Goal: Task Accomplishment & Management: Use online tool/utility

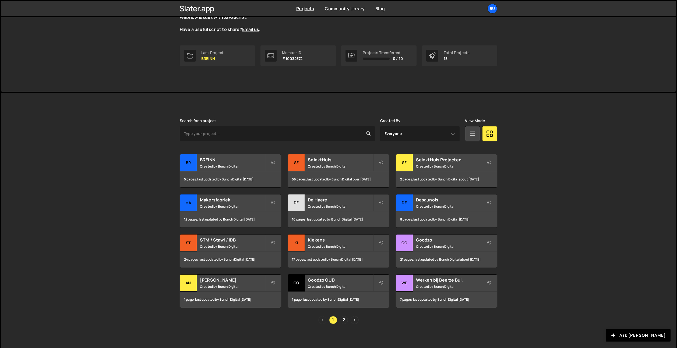
scroll to position [65, 0]
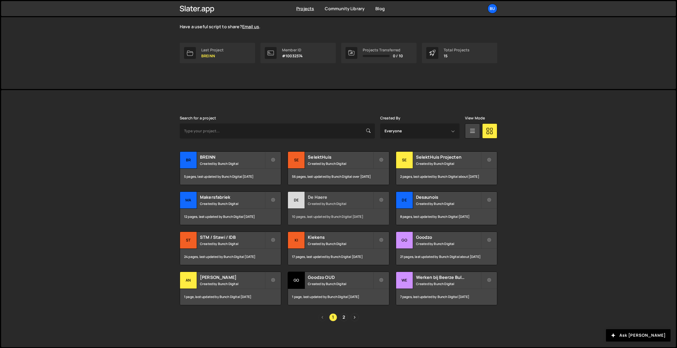
click at [336, 199] on h2 "De Haere" at bounding box center [340, 197] width 65 height 6
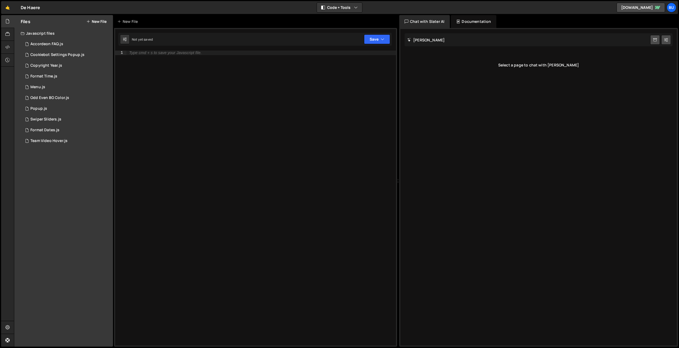
click at [217, 86] on div "Type cmd + s to save your Javascript file." at bounding box center [261, 203] width 270 height 304
paste textarea "})"
type textarea "})"
paste textarea "})"
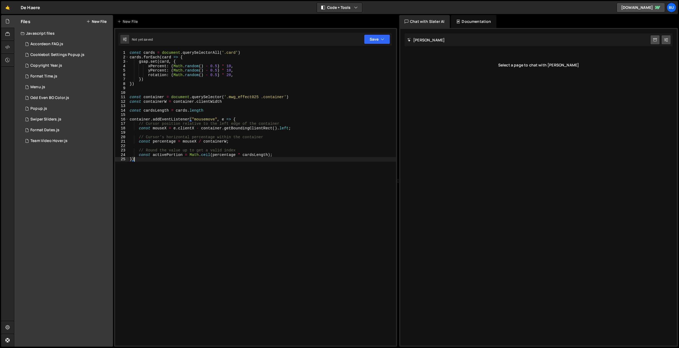
click at [284, 73] on div "const cards = document . querySelectorAll ( '.card' ) cards . forEach ( card =>…" at bounding box center [262, 203] width 267 height 304
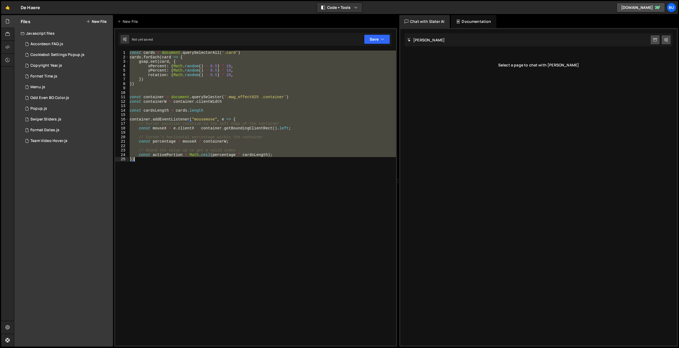
paste textarea
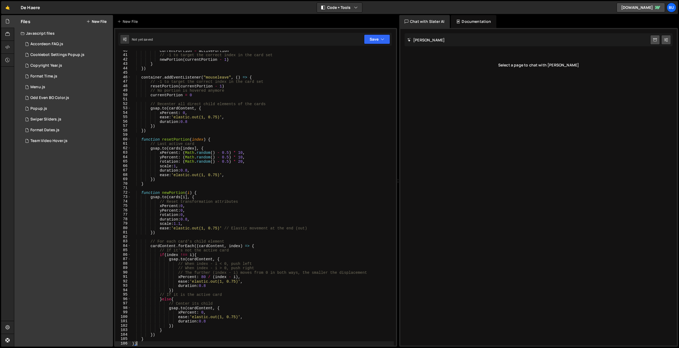
scroll to position [175, 0]
type textarea "}"
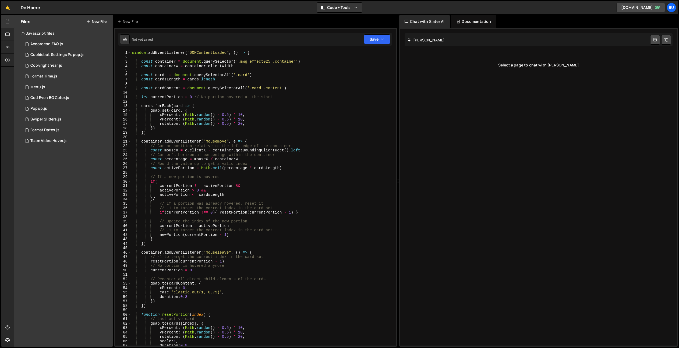
scroll to position [0, 0]
drag, startPoint x: 259, startPoint y: 52, endPoint x: 112, endPoint y: 45, distance: 146.5
click at [113, 45] on div "Files New File Javascript files 1 Accordeon FAQ.js 0 1 Cookiebot Settings Popup…" at bounding box center [346, 181] width 665 height 332
type textarea "window.addEventListener("DOMContentLoaded", () => {"
click at [335, 97] on div "const container = document . querySelector ( '.mwg_effect025 .container' ) cons…" at bounding box center [262, 203] width 263 height 304
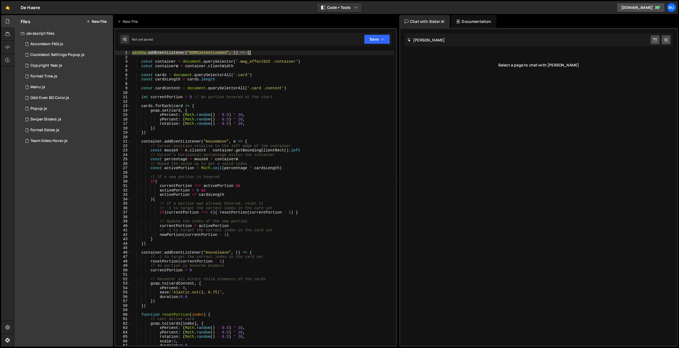
scroll to position [321, 0]
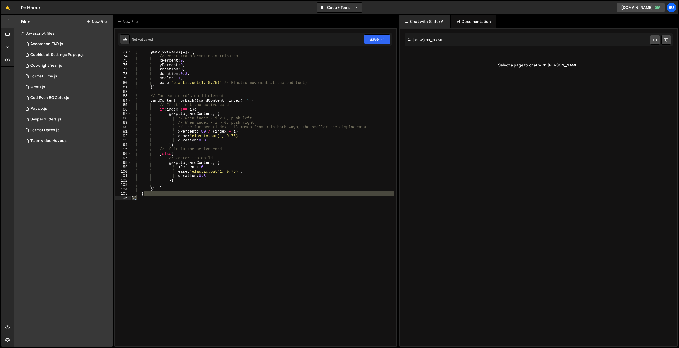
type textarea "const activePortion = Math.ceil(percentage * cardsLength); })"
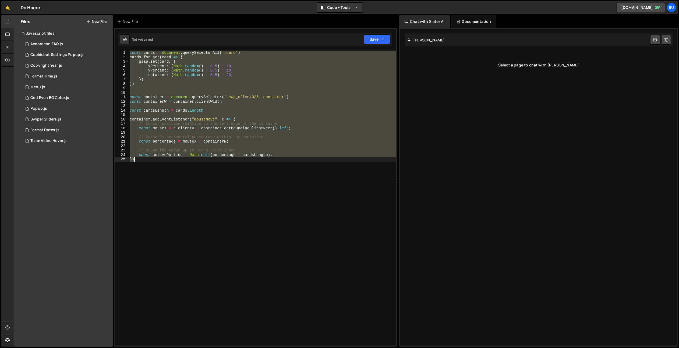
type textarea "})"
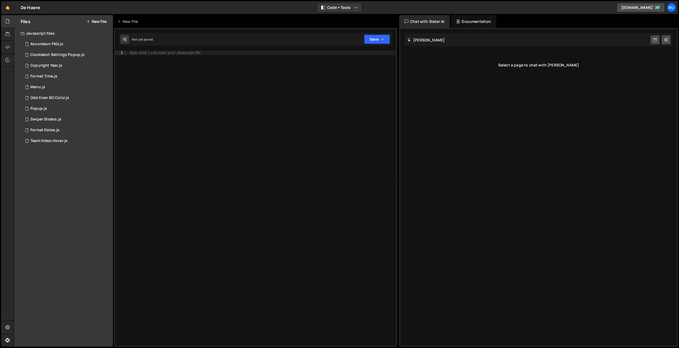
click at [97, 22] on button "New File" at bounding box center [96, 21] width 20 height 4
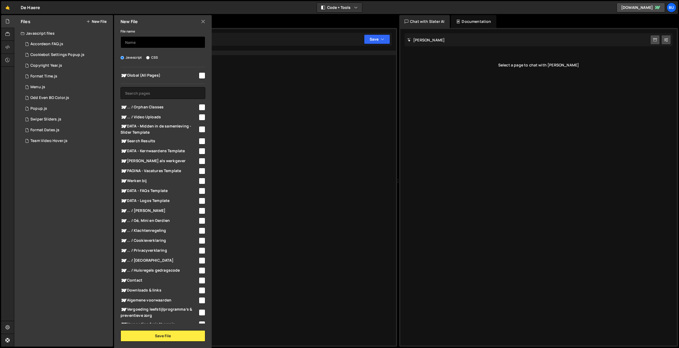
click at [152, 41] on input "text" at bounding box center [163, 42] width 85 height 12
type input "Testimonial Cards"
drag, startPoint x: 200, startPoint y: 74, endPoint x: 185, endPoint y: 65, distance: 17.6
click at [187, 66] on div "File name Testimonial Cards Javascript CSS Global (All Pages)" at bounding box center [163, 185] width 98 height 314
click at [162, 92] on input "text" at bounding box center [163, 93] width 85 height 12
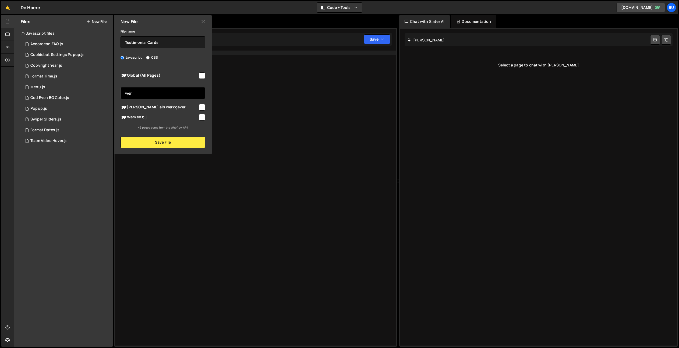
type input "wer"
click at [202, 117] on input "checkbox" at bounding box center [202, 117] width 6 height 6
checkbox input "true"
click at [179, 147] on button "Save File" at bounding box center [163, 142] width 85 height 11
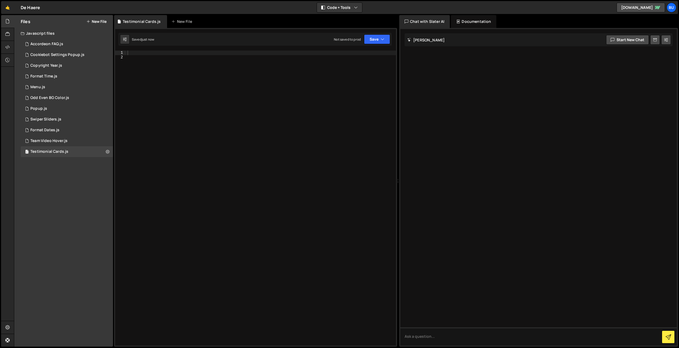
click at [169, 143] on div at bounding box center [261, 203] width 270 height 304
click at [185, 75] on div at bounding box center [261, 203] width 270 height 304
click at [173, 53] on div at bounding box center [261, 203] width 270 height 304
paste textarea "})"
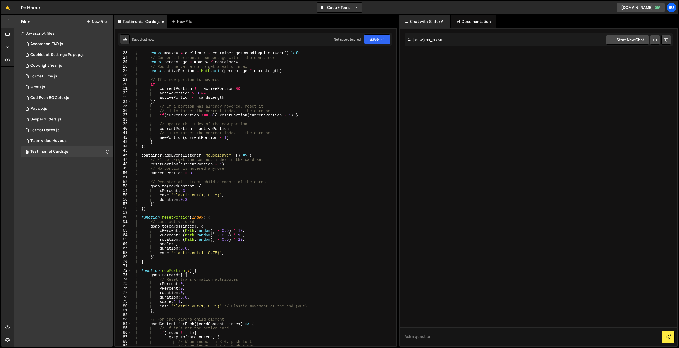
scroll to position [0, 0]
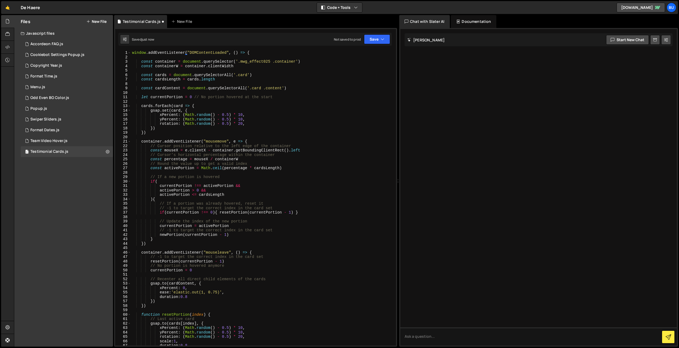
drag, startPoint x: 261, startPoint y: 118, endPoint x: 268, endPoint y: 93, distance: 25.8
click at [261, 118] on div "window . addEventListener ( "DOMContentLoaded" , ( ) => { const container = doc…" at bounding box center [262, 203] width 263 height 304
click at [251, 49] on div "1 Type cmd + s to save your Javascript file. הההההההההההההההההההההההההההההההההה…" at bounding box center [255, 187] width 283 height 319
type textarea "window.addEventListener("DOMContentLoaded", () => {"
drag, startPoint x: 261, startPoint y: 53, endPoint x: 72, endPoint y: 32, distance: 191.1
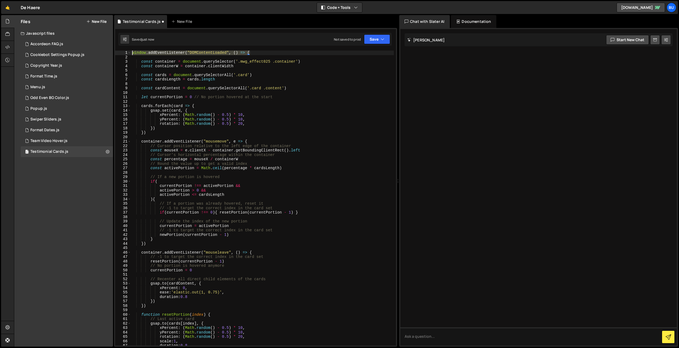
click at [73, 33] on div "Files New File Javascript files 1 Accordeon FAQ.js 0 1 Cookiebot Settings Popup…" at bounding box center [346, 181] width 665 height 332
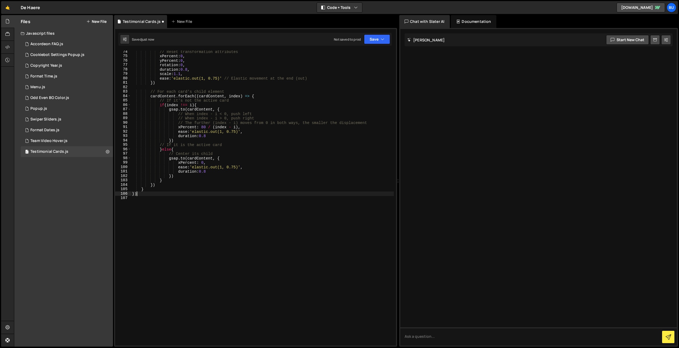
click at [168, 190] on div "// Reset transformation attributes xPercent : 0 , yPercent : 0 , rotation : 0 ,…" at bounding box center [262, 201] width 263 height 304
type textarea "}"
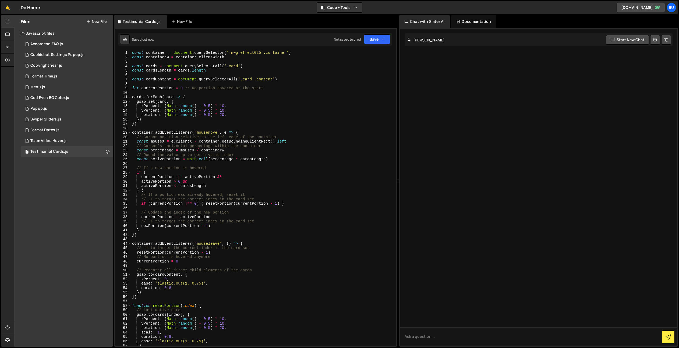
scroll to position [0, 0]
click at [317, 110] on div "const container = document . querySelector ( '.mwg_effect025 .container' ) cons…" at bounding box center [262, 203] width 263 height 304
click at [232, 53] on div "const container = document . querySelector ( '.mwg_effect025 .container' ) cons…" at bounding box center [262, 203] width 263 height 304
drag, startPoint x: 232, startPoint y: 53, endPoint x: 234, endPoint y: 43, distance: 9.9
click at [232, 53] on div "const container = document . querySelector ( '.mwg_effect025 .container' ) cons…" at bounding box center [262, 203] width 263 height 304
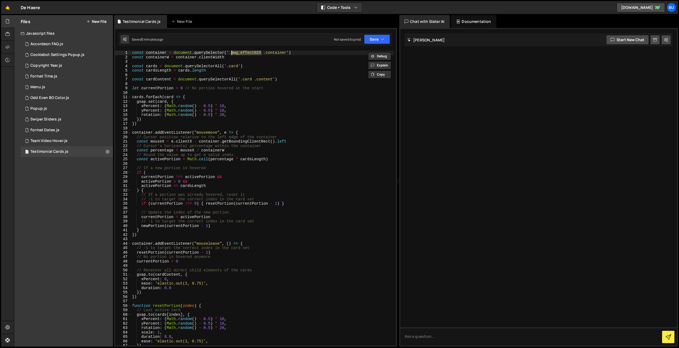
click at [307, 106] on div "const container = document . querySelector ( '.mwg_effect025 .container' ) cons…" at bounding box center [262, 203] width 263 height 304
click at [276, 53] on div "const container = document . querySelector ( '.mwg_effect025 .container' ) cons…" at bounding box center [262, 203] width 263 height 304
click at [267, 52] on div "const container = document . querySelector ( '.mwg_effect025 .container' ) cons…" at bounding box center [262, 203] width 263 height 304
click at [266, 52] on div "const container = document . querySelector ( '.mwg_effect025 .testimonial-conta…" at bounding box center [262, 203] width 263 height 304
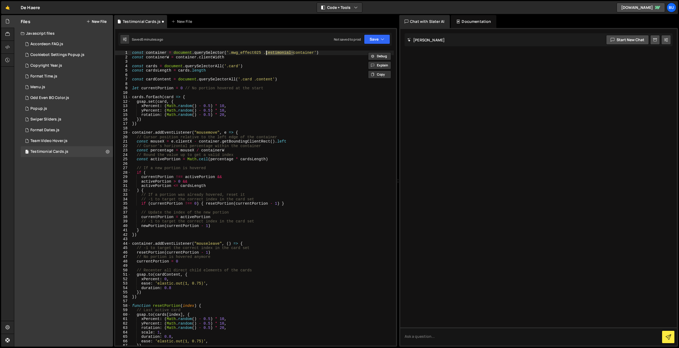
click at [228, 66] on div "const container = document . querySelector ( '.mwg_effect025 .testimonial-conta…" at bounding box center [262, 203] width 263 height 304
paste textarea "testimonial-"
click at [243, 79] on div "const container = document . querySelector ( '.mwg_effect025 .testimonial-conta…" at bounding box center [262, 203] width 263 height 304
paste textarea "testimonial-"
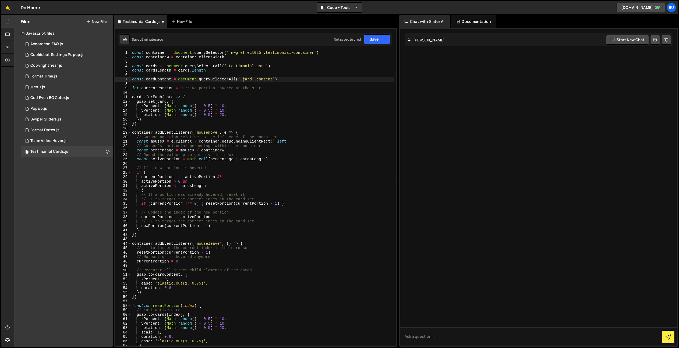
type textarea "const cardContent = document.querySelectorAll('.testimonial-card .content')"
click at [297, 85] on div "const container = document . querySelector ( '.mwg_effect025 .testimonial-conta…" at bounding box center [262, 203] width 263 height 304
click at [324, 79] on div "const container = document . querySelector ( '.mwg_effect025 .testimonial-conta…" at bounding box center [262, 203] width 263 height 304
type textarea "const cardContent = document.querySelectorAll('.testimonial-card .content')"
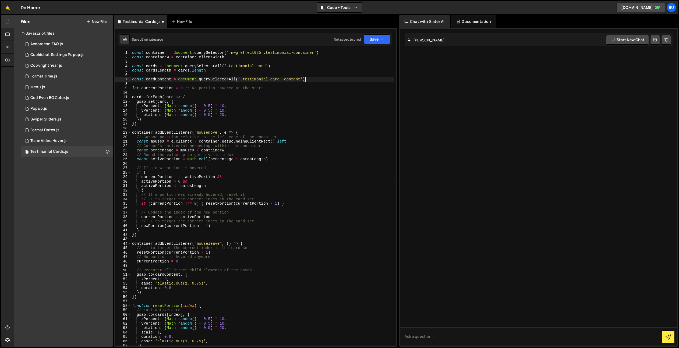
click at [304, 86] on div "const container = document . querySelector ( '.mwg_effect025 .testimonial-conta…" at bounding box center [262, 203] width 263 height 304
click at [331, 81] on div "const container = document . querySelector ( '.mwg_effect025 .testimonial-conta…" at bounding box center [262, 203] width 263 height 304
click at [261, 65] on div "const container = document . querySelector ( '.mwg_effect025 .testimonial-conta…" at bounding box center [262, 203] width 263 height 304
click at [286, 65] on div "const container = document . querySelector ( '.mwg_effect025 .testimonial-conta…" at bounding box center [262, 203] width 263 height 304
click at [380, 38] on button "Save" at bounding box center [377, 39] width 26 height 10
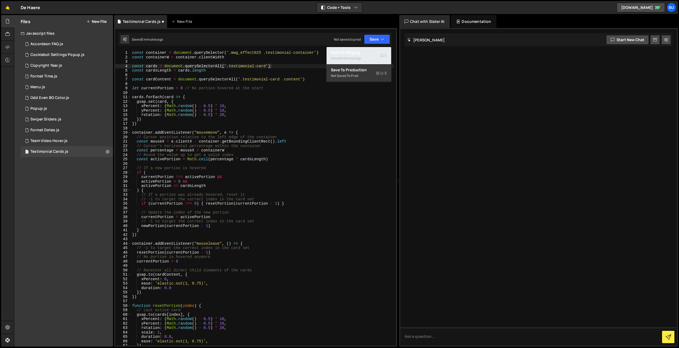
drag, startPoint x: 364, startPoint y: 54, endPoint x: 305, endPoint y: 1, distance: 78.7
click at [364, 54] on div "Save to Staging S" at bounding box center [359, 52] width 56 height 5
click at [234, 129] on div "const container = document . querySelector ( '.mwg_effect025 .testimonial-conta…" at bounding box center [262, 203] width 263 height 304
type textarea "container.addEventListener("mousemove", e => {"
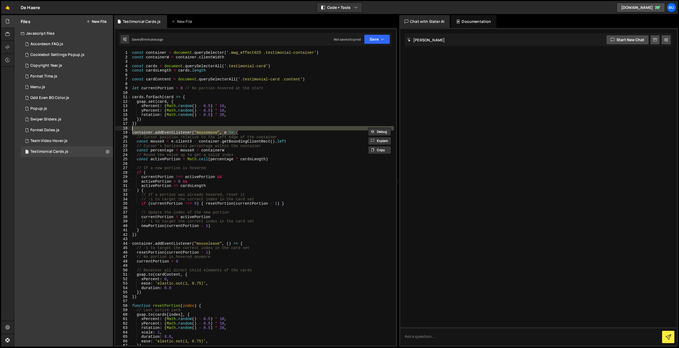
click at [297, 73] on div "const container = document . querySelector ( '.mwg_effect025 .testimonial-conta…" at bounding box center [262, 203] width 263 height 304
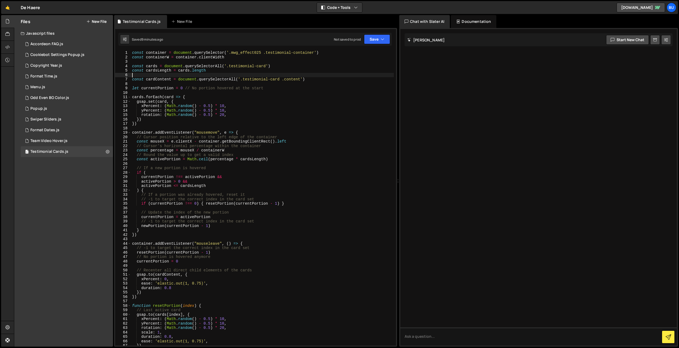
click at [235, 54] on div "const container = document . querySelector ( '.mwg_effect025 .testimonial-conta…" at bounding box center [262, 203] width 263 height 304
drag, startPoint x: 235, startPoint y: 54, endPoint x: 252, endPoint y: 51, distance: 16.9
click at [253, 51] on div "const container = document . querySelector ( '.mwg_effect025 .testimonial-conta…" at bounding box center [262, 203] width 263 height 304
paste textarea "testimonials-gsap-slider"
click at [287, 64] on div "const container = document . querySelector ( '.testimonials-gsap-slider .testim…" at bounding box center [262, 203] width 263 height 304
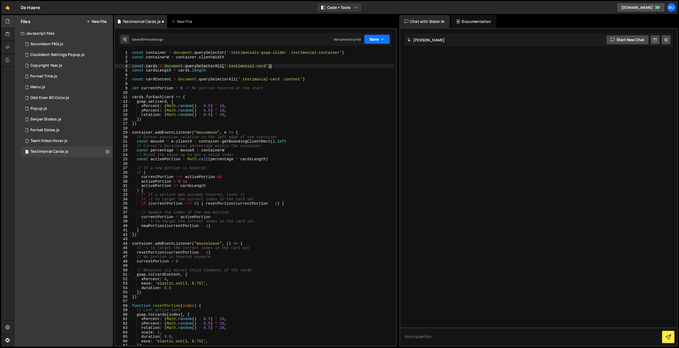
drag, startPoint x: 381, startPoint y: 42, endPoint x: 374, endPoint y: 45, distance: 7.5
click at [380, 42] on button "Save" at bounding box center [377, 39] width 26 height 10
drag, startPoint x: 368, startPoint y: 54, endPoint x: 370, endPoint y: 46, distance: 7.8
click at [368, 54] on div "Save to Staging S" at bounding box center [359, 52] width 56 height 5
type textarea "const cardsLength = cards.length"
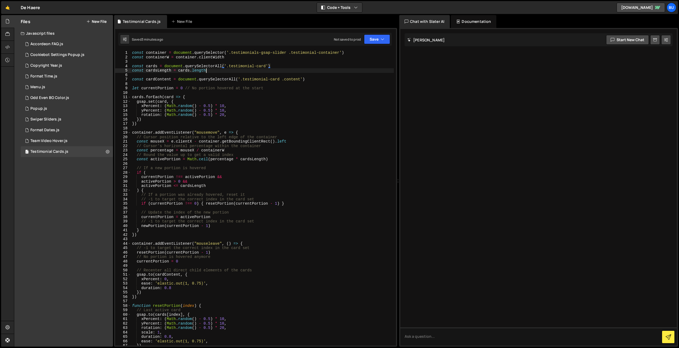
drag, startPoint x: 282, startPoint y: 70, endPoint x: 283, endPoint y: 66, distance: 3.9
click at [282, 70] on div "const container = document . querySelector ( '.testimonials-gsap-slider .testim…" at bounding box center [262, 203] width 263 height 304
click at [303, 61] on div "const container = document . querySelector ( '.testimonials-gsap-slider .testim…" at bounding box center [262, 203] width 263 height 304
click at [258, 68] on div "const container = document . querySelector ( '.testimonials-gsap-slider .testim…" at bounding box center [262, 203] width 263 height 304
type textarea "const cards = document.querySelectorAll('.testimonial-card')"
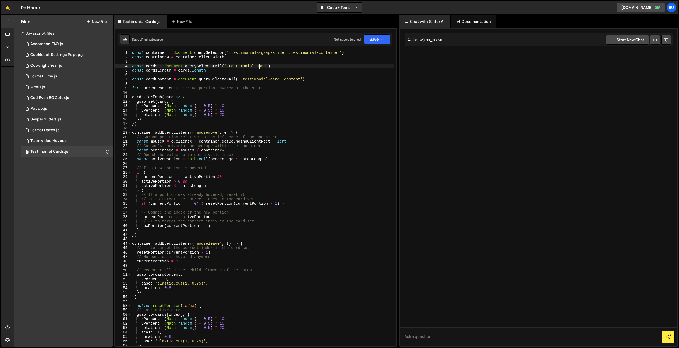
click at [276, 62] on div "const container = document . querySelector ( '.testimonials-gsap-slider .testim…" at bounding box center [262, 203] width 263 height 304
click at [280, 68] on div "const container = document . querySelector ( '.testimonials-gsap-slider .testim…" at bounding box center [262, 203] width 263 height 304
drag, startPoint x: 262, startPoint y: 73, endPoint x: 254, endPoint y: 60, distance: 14.6
click at [263, 72] on div "const container = document . querySelector ( '.testimonials-gsap-slider .testim…" at bounding box center [262, 203] width 263 height 304
click at [257, 56] on div "const container = document . querySelector ( '.testimonials-gsap-slider .testim…" at bounding box center [262, 203] width 263 height 304
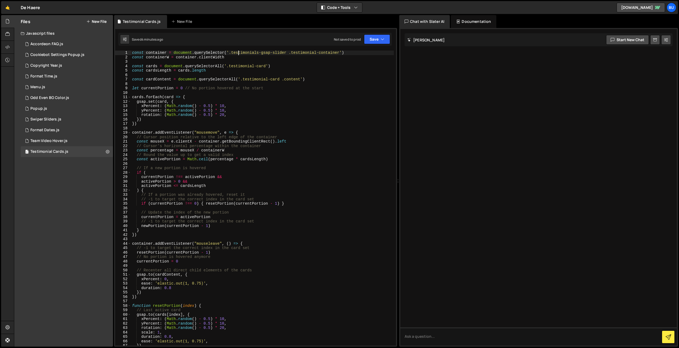
drag, startPoint x: 238, startPoint y: 52, endPoint x: 234, endPoint y: 33, distance: 19.0
click at [238, 51] on div "const container = document . querySelector ( '.testimonials-gsap-slider .testim…" at bounding box center [262, 203] width 263 height 304
type textarea "const container = document.querySelector('.testimonials-gsap-slider .testimonia…"
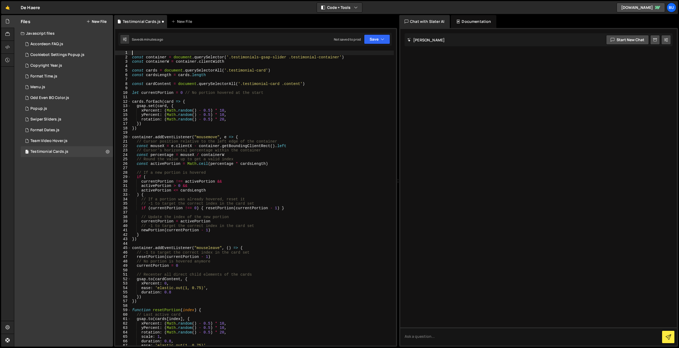
paste textarea "window.addEventListener("DOMContentLoaded", () => {"
type textarea "window.addEventListener("DOMContentLoaded", () => {"
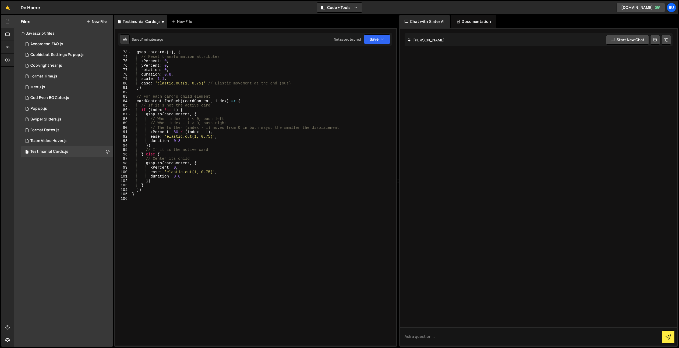
scroll to position [321, 0]
click at [214, 204] on div "gsap . to ( cards [ i ] , { // Reset transformation attributes xPercent : 0 , y…" at bounding box center [262, 201] width 263 height 304
click at [381, 39] on icon "button" at bounding box center [383, 39] width 4 height 5
click at [372, 53] on div "Save to Staging S" at bounding box center [359, 52] width 56 height 5
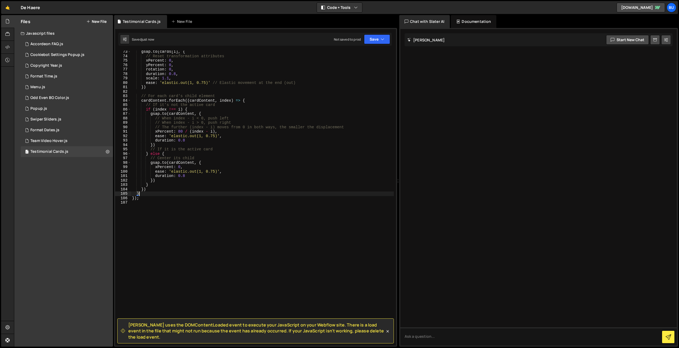
click at [161, 193] on div "gsap . to ( cards [ i ] , { // Reset transformation attributes xPercent : 0 , y…" at bounding box center [262, 201] width 263 height 304
click at [157, 194] on div "gsap . to ( cards [ i ] , { // Reset transformation attributes xPercent : 0 , y…" at bounding box center [262, 201] width 263 height 304
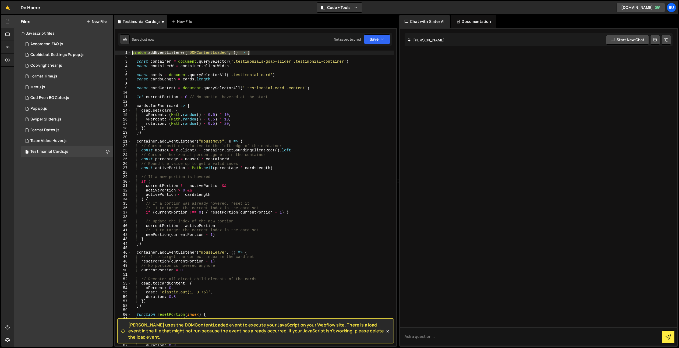
drag, startPoint x: 256, startPoint y: 51, endPoint x: 91, endPoint y: 38, distance: 164.9
click at [91, 37] on div "Files New File Javascript files 1 Accordeon FAQ.js 0 1 Cookiebot Settings Popup…" at bounding box center [346, 181] width 665 height 332
type textarea "window.addEventListener("DOMContentLoaded", () => {"
drag, startPoint x: 379, startPoint y: 38, endPoint x: 373, endPoint y: 42, distance: 7.5
click at [379, 38] on button "Save" at bounding box center [377, 39] width 26 height 10
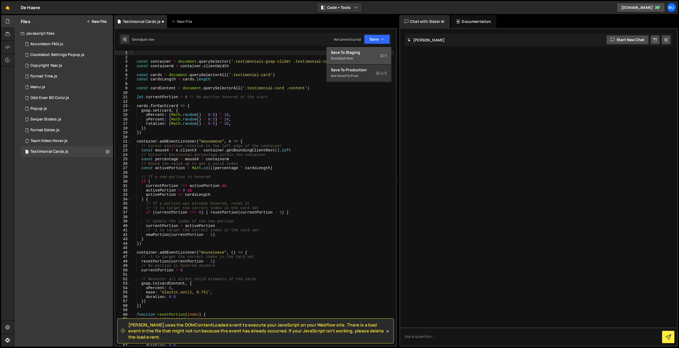
click at [369, 48] on button "Save to Staging S Saved just now" at bounding box center [359, 55] width 65 height 17
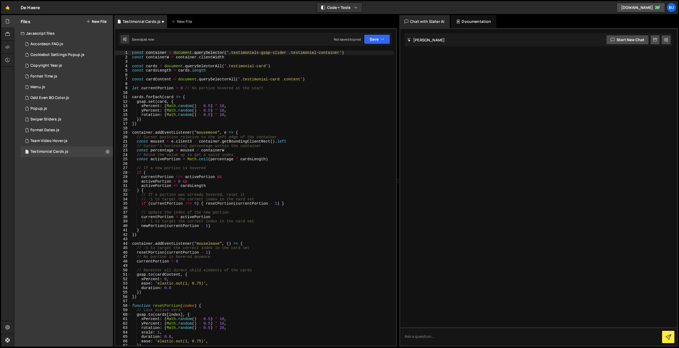
click at [278, 77] on div "const container = document . querySelector ( '.testimonials-gsap-slider .testim…" at bounding box center [262, 203] width 263 height 304
click at [231, 82] on div "const container = document . querySelector ( '.testimonials-gsap-slider .testim…" at bounding box center [262, 203] width 263 height 304
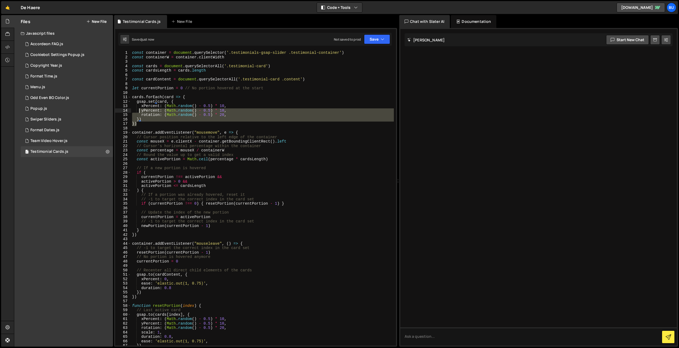
drag, startPoint x: 145, startPoint y: 119, endPoint x: 105, endPoint y: 6, distance: 119.7
click at [91, 27] on div "Files New File Javascript files 1 Accordeon FAQ.js 0 1 Cookiebot Settings Popup…" at bounding box center [346, 181] width 665 height 332
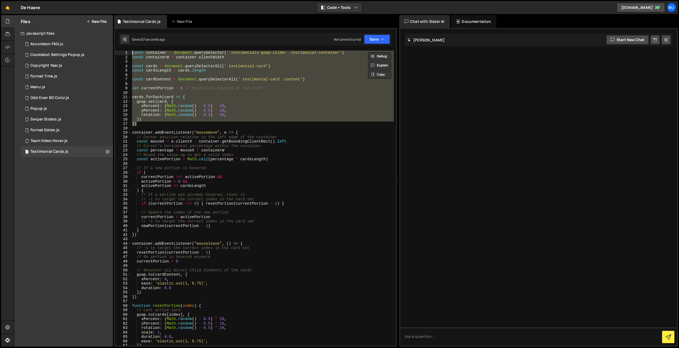
type textarea "let currentPortion = 0 // No portion hovered at the start"
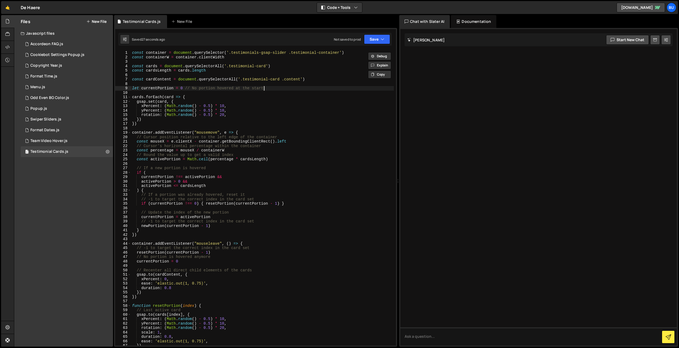
click at [308, 76] on div "const container = document . querySelector ( '.testimonials-gsap-slider .testim…" at bounding box center [262, 203] width 263 height 304
click at [305, 52] on div "const container = document . querySelector ( '.testimonials-gsap-slider .testim…" at bounding box center [262, 203] width 263 height 304
drag, startPoint x: 306, startPoint y: 53, endPoint x: 290, endPoint y: 51, distance: 15.8
click at [306, 53] on div "const container = document . querySelector ( '.testimonials-gsap-slider .testim…" at bounding box center [262, 203] width 263 height 304
click at [323, 58] on div "const container = document . querySelector ( '.testimonials-gsap-slider .testim…" at bounding box center [262, 203] width 263 height 304
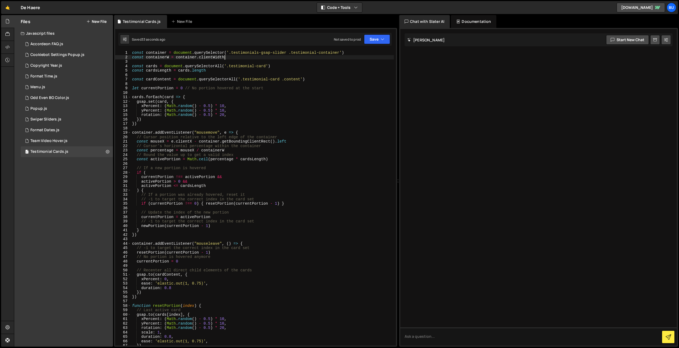
click at [305, 54] on div "const container = document . querySelector ( '.testimonials-gsap-slider .testim…" at bounding box center [262, 203] width 263 height 304
type textarea "const container = document.querySelector('.testimonials-gsap-slider .testimonia…"
drag, startPoint x: 305, startPoint y: 54, endPoint x: 320, endPoint y: 51, distance: 15.1
click at [330, 52] on div "const container = document . querySelector ( '.testimonials-gsap-slider .testim…" at bounding box center [262, 203] width 263 height 304
click at [246, 76] on div "const container = document . querySelector ( '.testimonials-gsap-slider .testim…" at bounding box center [262, 203] width 263 height 304
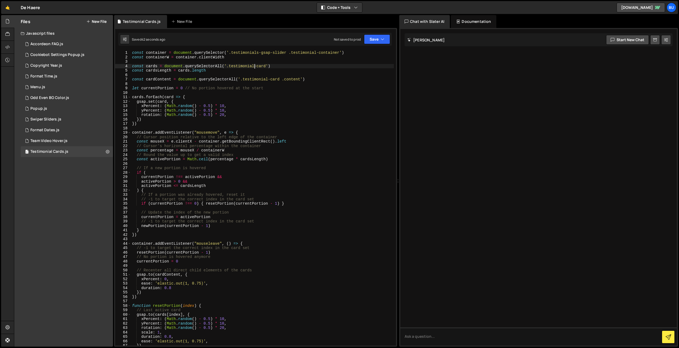
click at [253, 66] on div "const container = document . querySelector ( '.testimonials-gsap-slider .testim…" at bounding box center [262, 203] width 263 height 304
click at [317, 52] on div "const container = document . querySelector ( '.testimonials-gsap-slider .testim…" at bounding box center [262, 203] width 263 height 304
drag, startPoint x: 304, startPoint y: 88, endPoint x: 310, endPoint y: 78, distance: 11.6
click at [304, 88] on div "const container = document . querySelector ( '.testimonials-gsap-slider .testim…" at bounding box center [262, 203] width 263 height 304
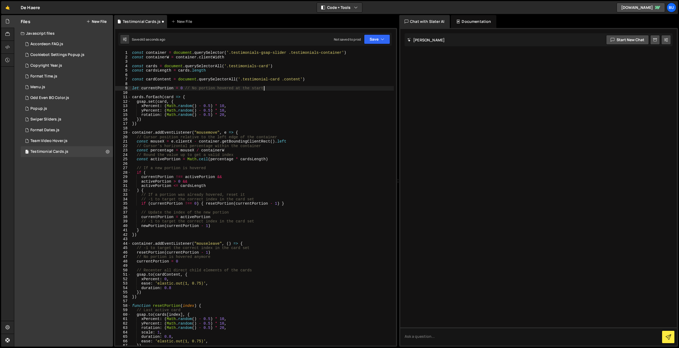
click at [268, 79] on div "const container = document . querySelector ( '.testimonials-gsap-slider .testim…" at bounding box center [262, 203] width 263 height 304
click at [291, 67] on div "const container = document . querySelector ( '.testimonials-gsap-slider .testim…" at bounding box center [262, 203] width 263 height 304
type textarea "const cards = document.querySelectorAll('.testimonials-card')"
click at [264, 68] on div "const container = document . querySelector ( '.testimonials-gsap-slider .testim…" at bounding box center [262, 203] width 263 height 304
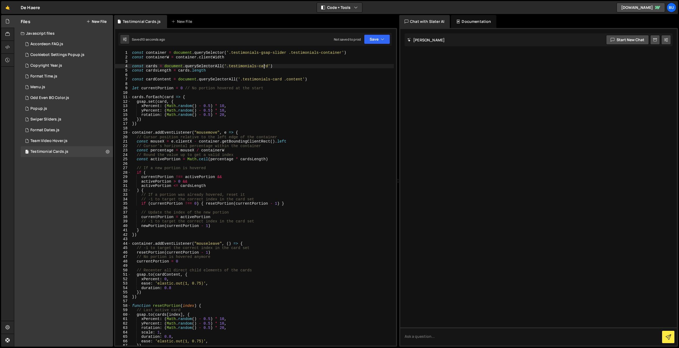
click at [278, 60] on div "const container = document . querySelector ( '.testimonials-gsap-slider .testim…" at bounding box center [262, 203] width 263 height 304
click at [250, 58] on div "const container = document . querySelector ( '.testimonials-gsap-slider .testim…" at bounding box center [262, 203] width 263 height 304
type textarea "const containerW = container.clientWidth"
type textarea "const container = document.querySelector('.testimonials-gsap-slider .testimonia…"
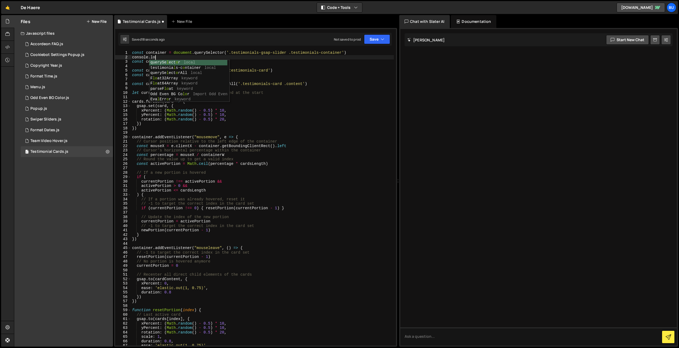
scroll to position [0, 1]
click at [247, 53] on div "const container = document . querySelector ( '.testimonials-gsap-slider .testim…" at bounding box center [262, 203] width 263 height 304
drag, startPoint x: 247, startPoint y: 53, endPoint x: 275, endPoint y: 52, distance: 27.7
click at [277, 53] on div "const container = document . querySelector ( '.testimonials-gsap-slider .testim…" at bounding box center [262, 203] width 263 height 304
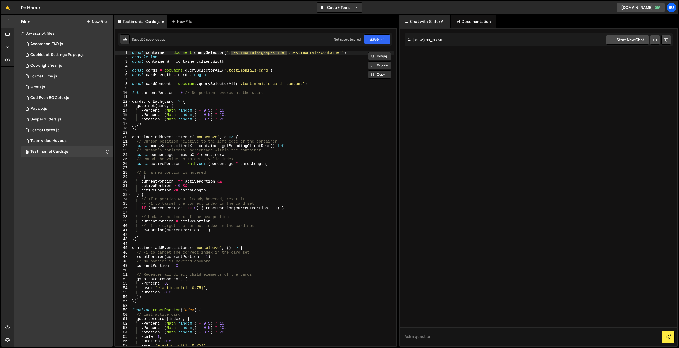
drag, startPoint x: 277, startPoint y: 59, endPoint x: 276, endPoint y: 53, distance: 6.6
click at [277, 59] on div "const container = document . querySelector ( '.testimonials-gsap-slider .testim…" at bounding box center [262, 203] width 263 height 304
click at [279, 52] on div "const container = document . querySelector ( '.testimonials-gsap-slider .testim…" at bounding box center [262, 203] width 263 height 304
drag, startPoint x: 279, startPoint y: 52, endPoint x: 271, endPoint y: 51, distance: 7.3
click at [279, 52] on div "const container = document . querySelector ( '.testimonials-gsap-slider .testim…" at bounding box center [262, 203] width 263 height 304
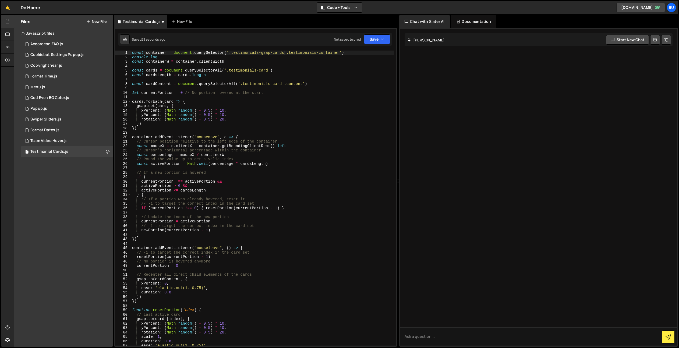
type textarea "console.log"
drag, startPoint x: 383, startPoint y: 35, endPoint x: 376, endPoint y: 38, distance: 7.0
click at [383, 36] on button "Save" at bounding box center [377, 39] width 26 height 10
click at [370, 50] on div "Save to Staging S" at bounding box center [359, 52] width 56 height 5
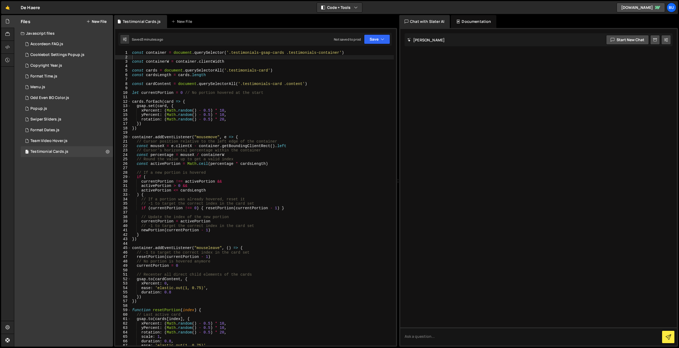
click at [100, 20] on button "New File" at bounding box center [96, 21] width 20 height 4
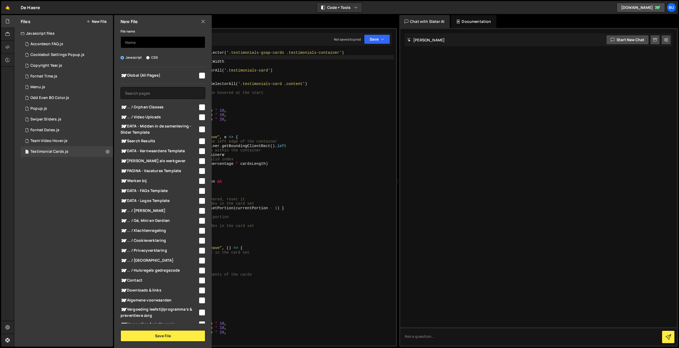
click at [144, 44] on input "text" at bounding box center [163, 42] width 85 height 12
click at [176, 94] on input "text" at bounding box center [163, 93] width 85 height 12
click at [169, 43] on input "dynamic-cursor" at bounding box center [163, 42] width 85 height 12
drag, startPoint x: 142, startPoint y: 40, endPoint x: 139, endPoint y: 41, distance: 3.1
click at [139, 41] on input "dynamic-cursor" at bounding box center [163, 42] width 85 height 12
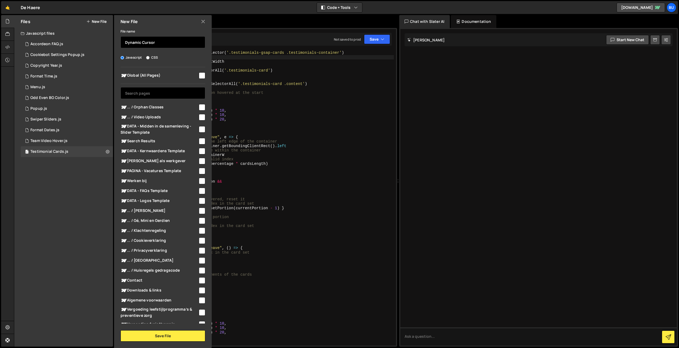
type input "Dynamic Cursor"
click at [162, 89] on input "text" at bounding box center [163, 93] width 85 height 12
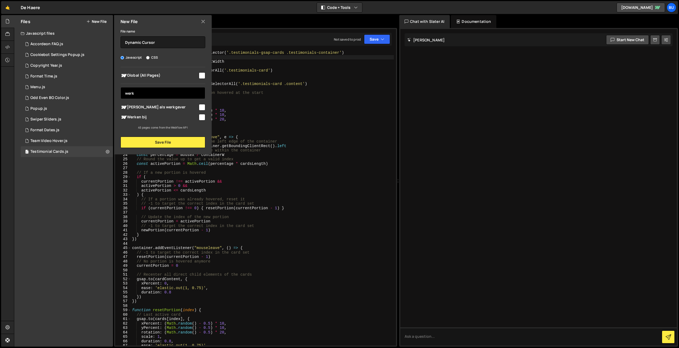
type input "werk"
click at [205, 118] on input "checkbox" at bounding box center [202, 117] width 6 height 6
checkbox input "true"
click at [162, 142] on button "Save File" at bounding box center [163, 142] width 85 height 11
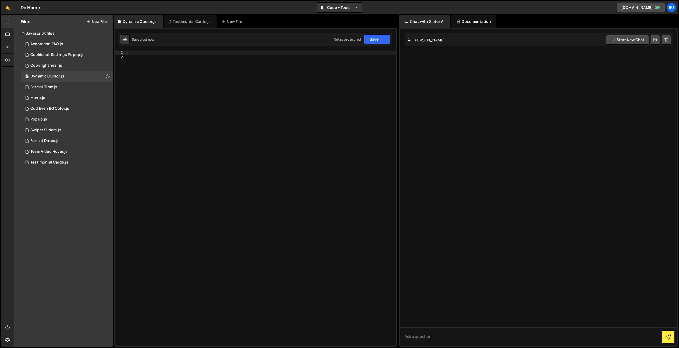
click at [172, 124] on div at bounding box center [261, 203] width 270 height 304
paste textarea "});"
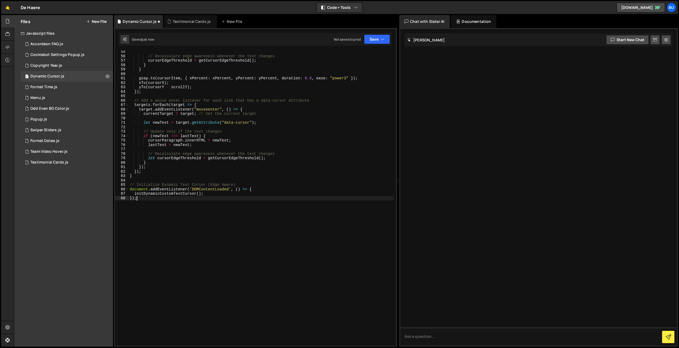
scroll to position [241, 0]
drag, startPoint x: 260, startPoint y: 188, endPoint x: 259, endPoint y: 185, distance: 3.7
click at [260, 184] on div "// Recalculate edge awareness whenever the text changes cursorEdgeThreshold = g…" at bounding box center [261, 201] width 265 height 304
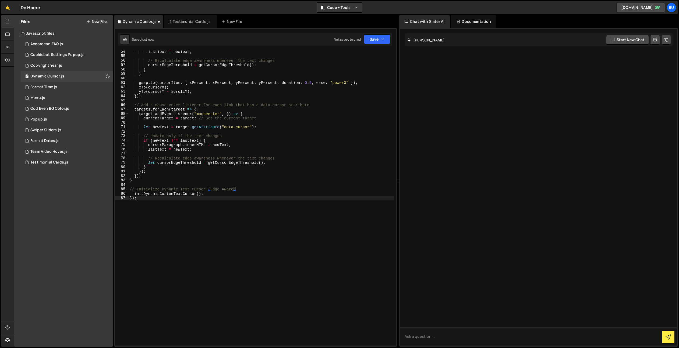
drag, startPoint x: 225, startPoint y: 199, endPoint x: 230, endPoint y: 192, distance: 8.4
click at [229, 195] on div "lastText = newText ; // Recalculate edge awareness whenever the text changes cu…" at bounding box center [261, 201] width 265 height 304
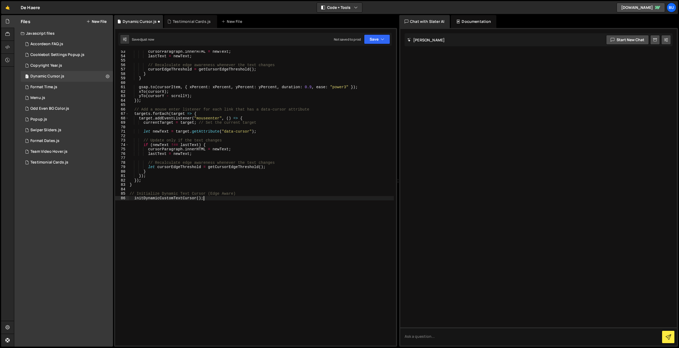
scroll to position [232, 0]
drag, startPoint x: 295, startPoint y: 118, endPoint x: 292, endPoint y: 109, distance: 8.8
click at [295, 118] on div "cursorParagraph . innerHTML = newText ; lastText = newText ; // Recalculate edg…" at bounding box center [261, 201] width 265 height 304
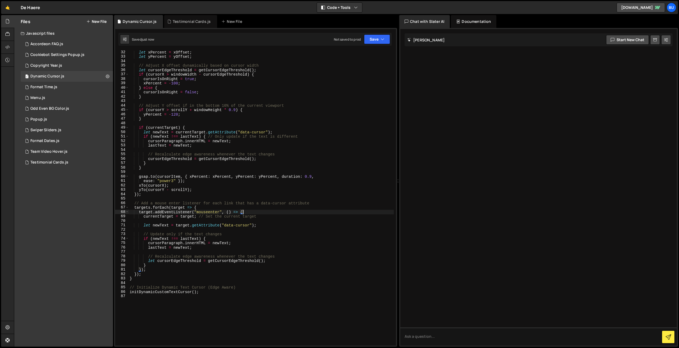
scroll to position [0, 0]
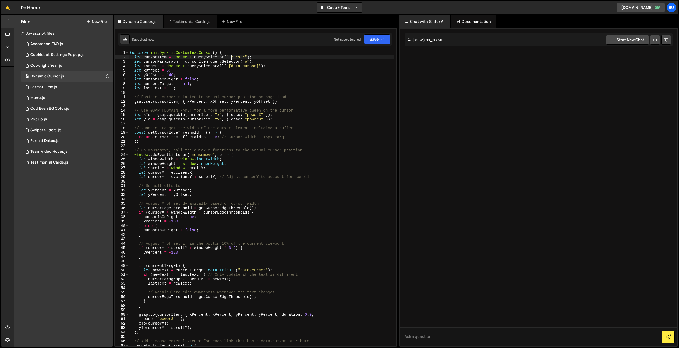
drag, startPoint x: 231, startPoint y: 58, endPoint x: 235, endPoint y: 55, distance: 4.4
click at [231, 57] on div "function initDynamicCustomTextCursor ( ) { let cursorItem = document . querySel…" at bounding box center [261, 203] width 265 height 304
click at [285, 63] on div "function initDynamicCustomTextCursor ( ) { let cursorItem = document . querySel…" at bounding box center [261, 203] width 265 height 304
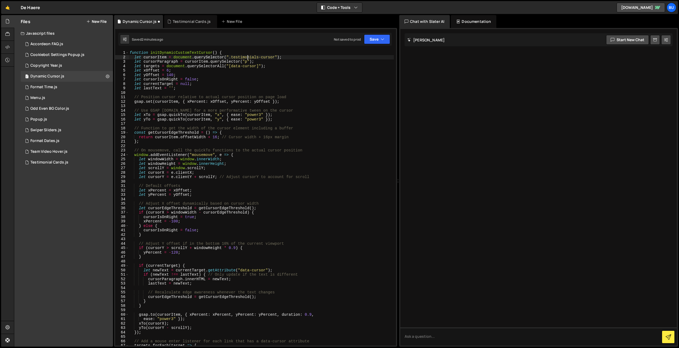
click at [247, 58] on div "function initDynamicCustomTextCursor ( ) { let cursorItem = document . querySel…" at bounding box center [261, 203] width 265 height 304
drag, startPoint x: 247, startPoint y: 58, endPoint x: 263, endPoint y: 55, distance: 15.5
click at [268, 56] on div "function initDynamicCustomTextCursor ( ) { let cursorItem = document . querySel…" at bounding box center [261, 203] width 265 height 304
click at [279, 76] on div "function initDynamicCustomTextCursor ( ) { let cursorItem = document . querySel…" at bounding box center [261, 203] width 265 height 304
click at [287, 70] on div "function initDynamicCustomTextCursor ( ) { let cursorItem = document . querySel…" at bounding box center [261, 203] width 265 height 304
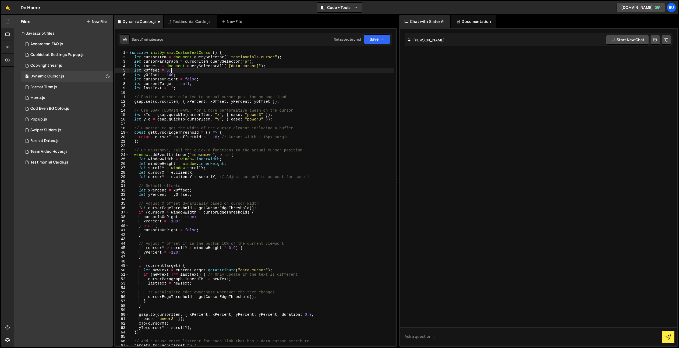
scroll to position [0, 3]
click at [294, 65] on div "function initDynamicCustomTextCursor ( ) { let cursorItem = document . querySel…" at bounding box center [261, 203] width 265 height 304
click at [245, 83] on div "function initDynamicCustomTextCursor ( ) { let cursorItem = document . querySel…" at bounding box center [261, 202] width 265 height 304
click at [266, 73] on div "function initDynamicCustomTextCursor ( ) { let cursorItem = document . querySel…" at bounding box center [261, 202] width 265 height 304
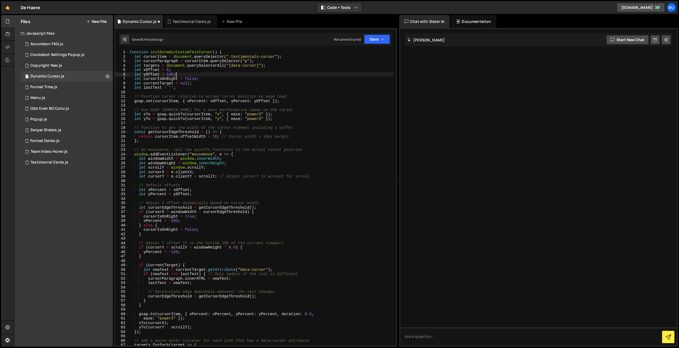
click at [284, 60] on div "function initDynamicCustomTextCursor ( ) { let cursorItem = document . querySel…" at bounding box center [261, 202] width 265 height 304
drag, startPoint x: 328, startPoint y: 69, endPoint x: 352, endPoint y: 50, distance: 29.7
click at [328, 69] on div "function initDynamicCustomTextCursor ( ) { let cursorItem = document . querySel…" at bounding box center [261, 202] width 265 height 304
click at [383, 39] on icon "button" at bounding box center [383, 39] width 4 height 5
click at [359, 54] on div "Save to Staging S" at bounding box center [359, 52] width 56 height 5
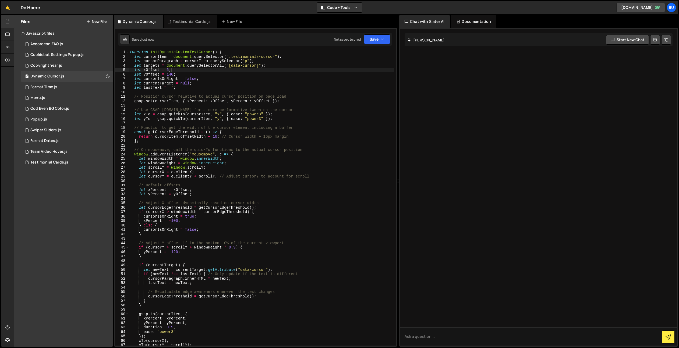
click at [266, 71] on div "function initDynamicCustomTextCursor ( ) { let cursorItem = document . querySel…" at bounding box center [261, 202] width 265 height 304
drag, startPoint x: 262, startPoint y: 84, endPoint x: 265, endPoint y: 82, distance: 3.0
click at [265, 82] on div "function initDynamicCustomTextCursor ( ) { let cursorItem = document . querySel…" at bounding box center [261, 202] width 265 height 304
drag, startPoint x: 289, startPoint y: 68, endPoint x: 276, endPoint y: 71, distance: 13.6
click at [289, 68] on div "function initDynamicCustomTextCursor ( ) { let cursorItem = document . querySel…" at bounding box center [261, 202] width 265 height 304
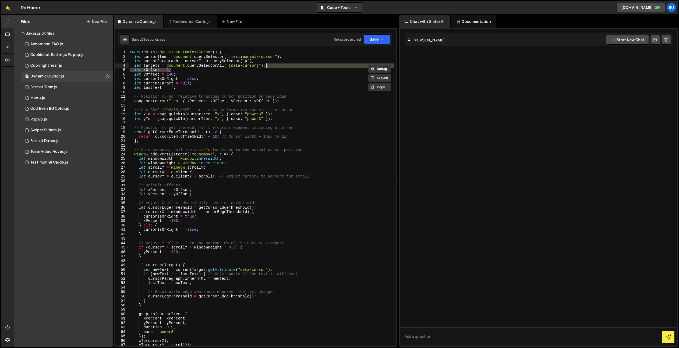
click at [241, 89] on div "function initDynamicCustomTextCursor ( ) { let cursorItem = document . querySel…" at bounding box center [261, 202] width 265 height 304
type textarea "let lastText = '';"
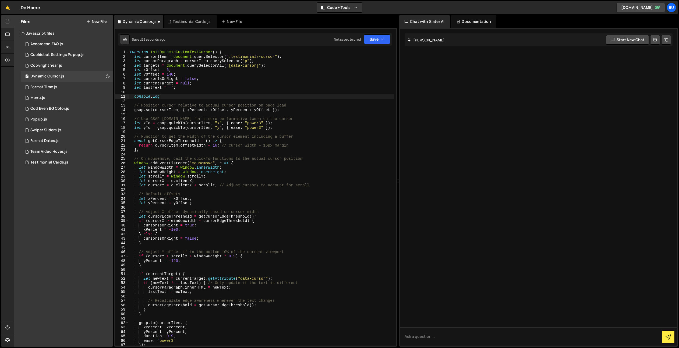
scroll to position [0, 2]
click at [160, 55] on div "function initDynamicCustomTextCursor ( ) { let cursorItem = document . querySel…" at bounding box center [261, 202] width 265 height 304
drag, startPoint x: 160, startPoint y: 55, endPoint x: 160, endPoint y: 57, distance: 2.8
click at [160, 55] on div "function initDynamicCustomTextCursor ( ) { let cursorItem = document . querySel…" at bounding box center [261, 202] width 265 height 304
click at [162, 96] on div "function initDynamicCustomTextCursor ( ) { let cursorItem = document . querySel…" at bounding box center [261, 202] width 265 height 304
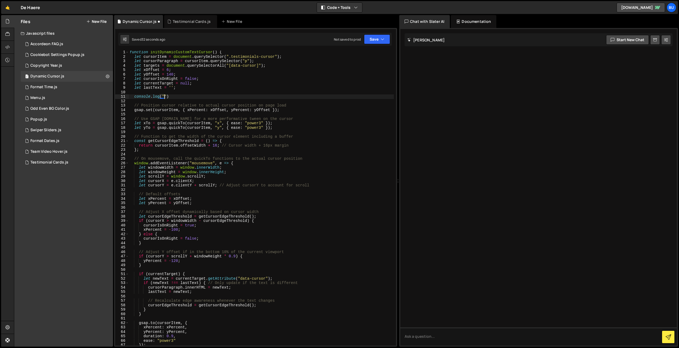
scroll to position [0, 2]
paste textarea "cursorItem""
paste textarea "cursorItem"
drag, startPoint x: 227, startPoint y: 92, endPoint x: 224, endPoint y: 94, distance: 3.3
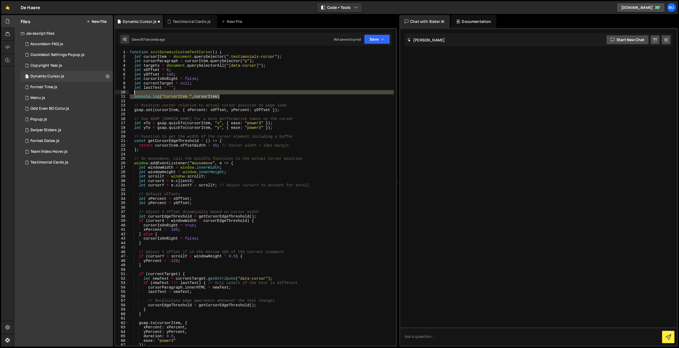
click at [228, 91] on div "function initDynamicCustomTextCursor ( ) { let cursorItem = document . querySel…" at bounding box center [261, 202] width 265 height 304
click at [224, 95] on div "function initDynamicCustomTextCursor ( ) { let cursorItem = document . querySel…" at bounding box center [261, 202] width 265 height 304
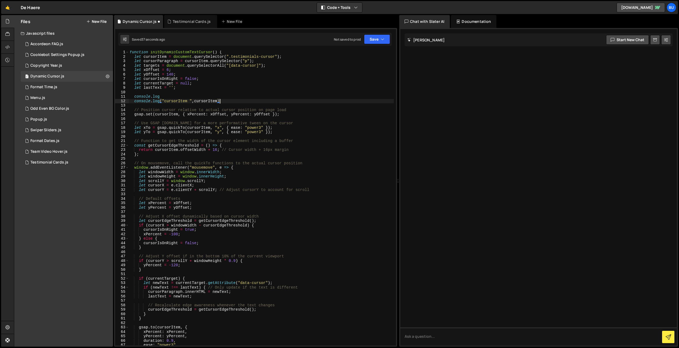
paste textarea
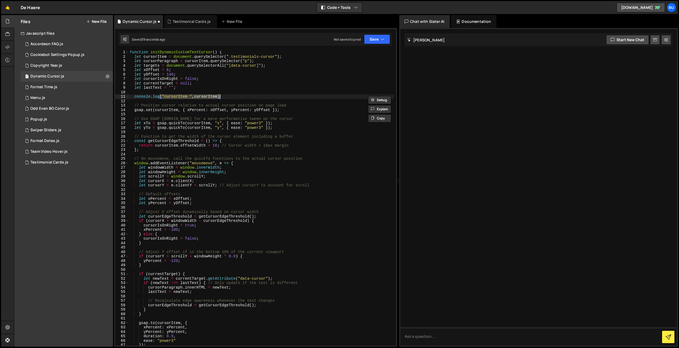
type textarea "console.log("cursorItem ",cursorItem)"
type textarea "("cursorItem ",cursorItem)"
click at [229, 101] on div "function initDynamicCustomTextCursor ( ) { let cursorItem = document . querySel…" at bounding box center [261, 202] width 265 height 304
drag, startPoint x: 231, startPoint y: 97, endPoint x: 230, endPoint y: 93, distance: 3.6
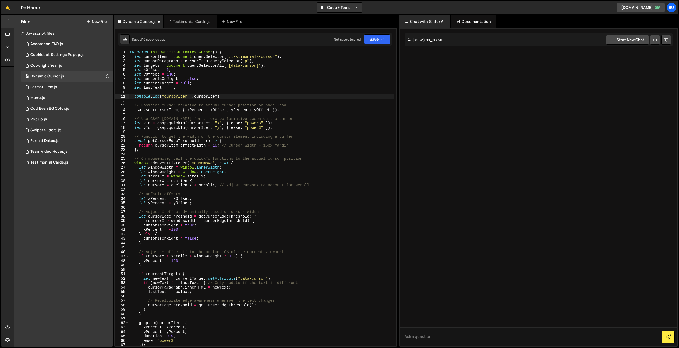
click at [231, 93] on div "function initDynamicCustomTextCursor ( ) { let cursorItem = document . querySel…" at bounding box center [261, 202] width 265 height 304
paste textarea
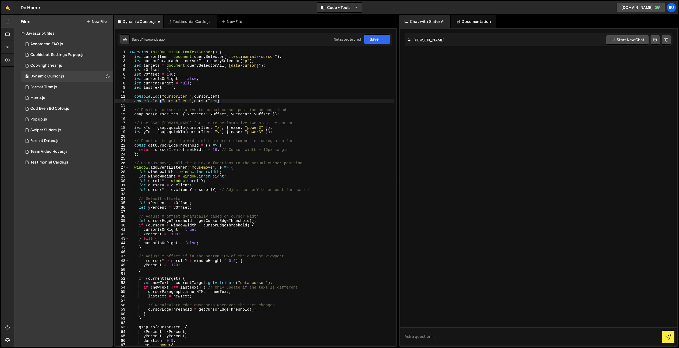
paste textarea "let cursorParagraph = cursorItem.querySelector("p");"
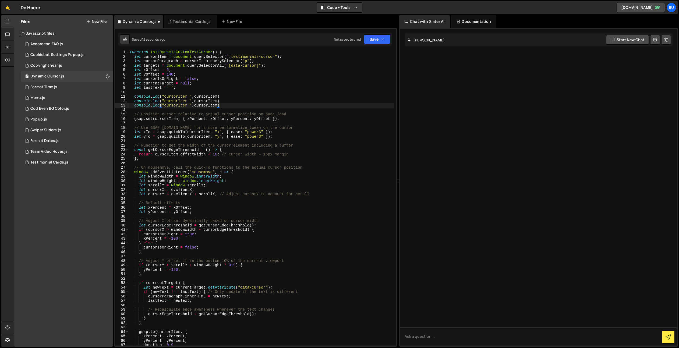
click at [159, 60] on div "function initDynamicCustomTextCursor ( ) { let cursorItem = document . querySel…" at bounding box center [261, 202] width 265 height 304
drag, startPoint x: 159, startPoint y: 60, endPoint x: 167, endPoint y: 71, distance: 13.2
click at [159, 60] on div "function initDynamicCustomTextCursor ( ) { let cursorItem = document . querySel…" at bounding box center [261, 202] width 265 height 304
click at [178, 99] on div "function initDynamicCustomTextCursor ( ) { let cursorItem = document . querySel…" at bounding box center [261, 202] width 265 height 304
drag, startPoint x: 178, startPoint y: 99, endPoint x: 182, endPoint y: 100, distance: 4.0
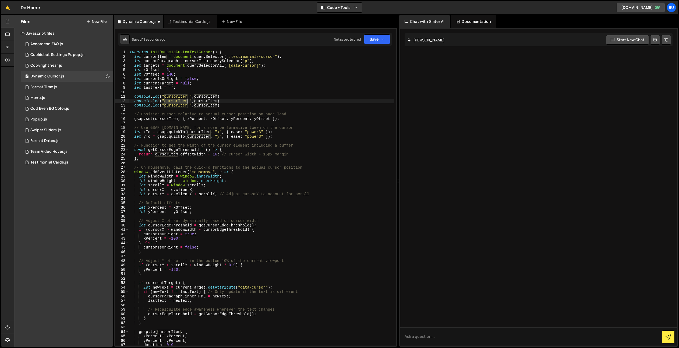
click at [178, 99] on div "function initDynamicCustomTextCursor ( ) { let cursorItem = document . querySel…" at bounding box center [261, 202] width 265 height 304
paste textarea "Paragraph"
click at [206, 101] on div "function initDynamicCustomTextCursor ( ) { let cursorItem = document . querySel…" at bounding box center [261, 202] width 265 height 304
paste textarea "Paragraph"
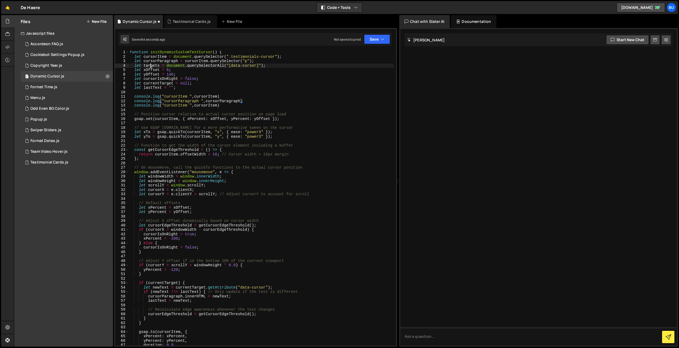
click at [151, 65] on div "function initDynamicCustomTextCursor ( ) { let cursorItem = document . querySel…" at bounding box center [261, 202] width 265 height 304
drag, startPoint x: 151, startPoint y: 65, endPoint x: 154, endPoint y: 67, distance: 3.1
click at [151, 65] on div "function initDynamicCustomTextCursor ( ) { let cursorItem = document . querySel…" at bounding box center [261, 202] width 265 height 304
click at [175, 106] on div "function initDynamicCustomTextCursor ( ) { let cursorItem = document . querySel…" at bounding box center [261, 202] width 265 height 304
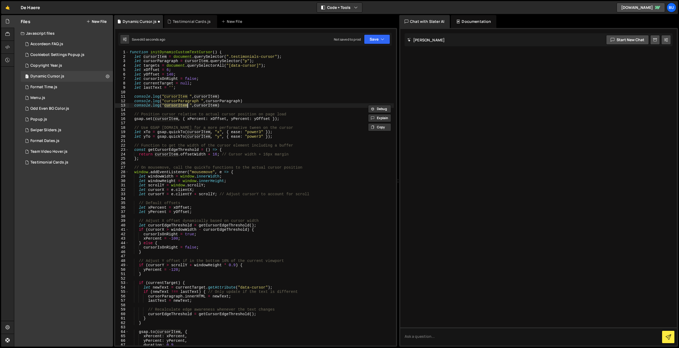
paste textarea "targets"
click at [202, 107] on div "function initDynamicCustomTextCursor ( ) { let cursorItem = document . querySel…" at bounding box center [261, 202] width 265 height 304
type textarea "console.log("targets ",cursorItem)"
drag, startPoint x: 202, startPoint y: 108, endPoint x: 213, endPoint y: 97, distance: 15.0
click at [202, 108] on div "function initDynamicCustomTextCursor ( ) { let cursorItem = document . querySel…" at bounding box center [261, 202] width 265 height 304
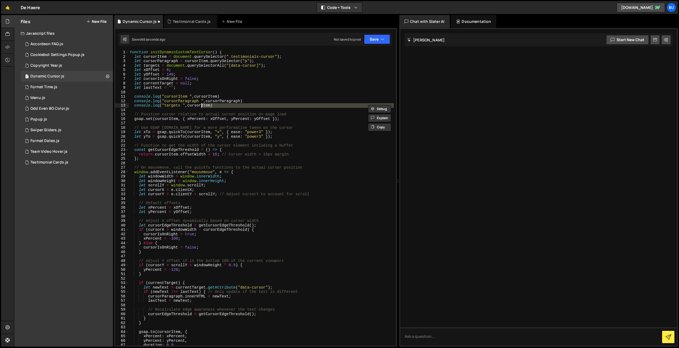
paste textarea "targets"
type textarea "targets"
click at [204, 105] on div "function initDynamicCustomTextCursor ( ) { let cursorItem = document . querySel…" at bounding box center [261, 202] width 265 height 304
drag, startPoint x: 205, startPoint y: 105, endPoint x: 215, endPoint y: 98, distance: 11.9
click at [205, 105] on div "function initDynamicCustomTextCursor ( ) { let cursorItem = document . querySel…" at bounding box center [261, 202] width 265 height 304
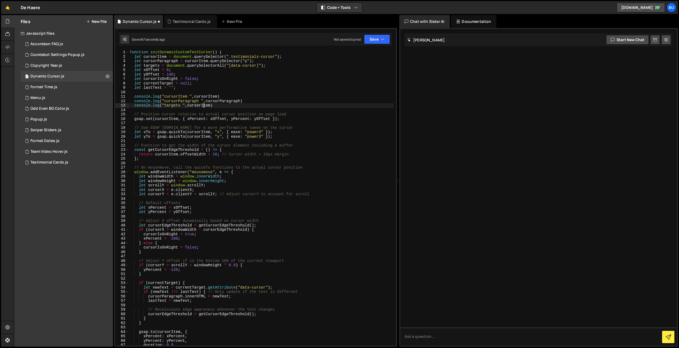
paste textarea "targets"
click at [380, 38] on button "Save" at bounding box center [377, 39] width 26 height 10
click at [366, 54] on div "Save to Staging S" at bounding box center [359, 52] width 56 height 5
click at [238, 66] on div "function initDynamicCustomTextCursor ( ) { let cursorItem = document . querySel…" at bounding box center [261, 202] width 265 height 304
drag, startPoint x: 240, startPoint y: 69, endPoint x: 249, endPoint y: 65, distance: 9.5
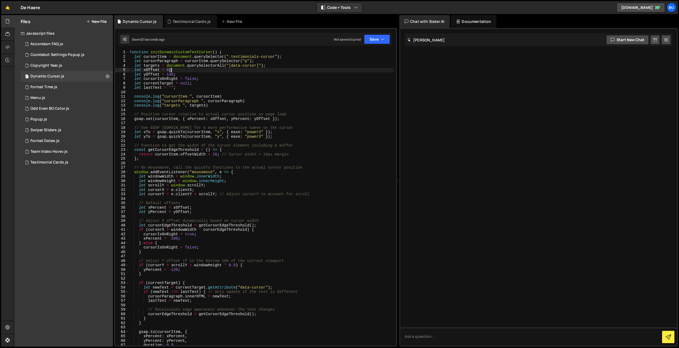
click at [249, 68] on div "function initDynamicCustomTextCursor ( ) { let cursorItem = document . querySel…" at bounding box center [261, 202] width 265 height 304
click at [270, 60] on div "function initDynamicCustomTextCursor ( ) { let cursorItem = document . querySel…" at bounding box center [261, 202] width 265 height 304
click at [220, 84] on div "function initDynamicCustomTextCursor ( ) { let cursorItem = document . querySel…" at bounding box center [261, 202] width 265 height 304
click at [255, 75] on div "function initDynamicCustomTextCursor ( ) { let cursorItem = document . querySel…" at bounding box center [261, 202] width 265 height 304
click at [225, 108] on div "function initDynamicCustomTextCursor ( ) { let cursorItem = document . querySel…" at bounding box center [261, 203] width 265 height 304
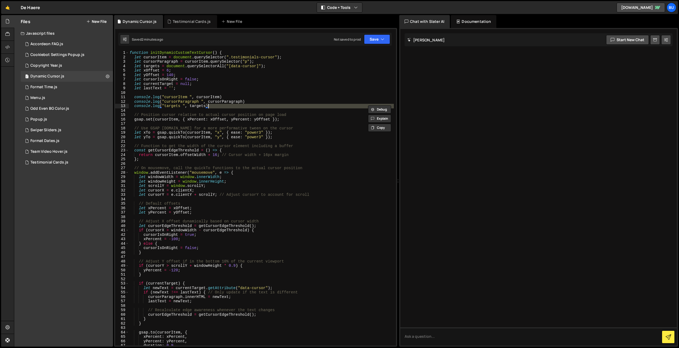
click at [245, 56] on div "function initDynamicCustomTextCursor ( ) { let cursorItem = document . querySel…" at bounding box center [261, 203] width 265 height 304
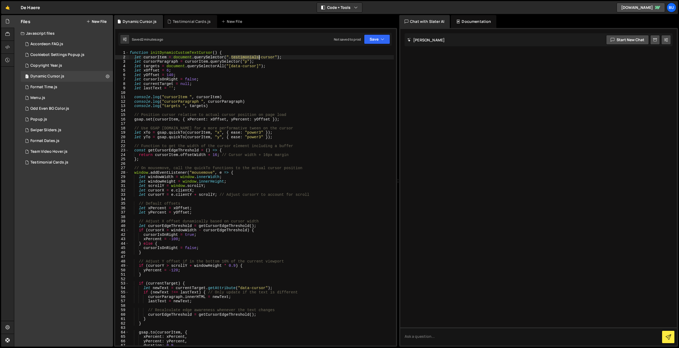
drag, startPoint x: 245, startPoint y: 56, endPoint x: 265, endPoint y: 58, distance: 20.3
click at [267, 58] on div "function initDynamicCustomTextCursor ( ) { let cursorItem = document . querySel…" at bounding box center [261, 203] width 265 height 304
click at [238, 87] on div "function initDynamicCustomTextCursor ( ) { let cursorItem = document . querySel…" at bounding box center [261, 203] width 265 height 304
click at [244, 102] on div "function initDynamicCustomTextCursor ( ) { let cursorItem = document . querySel…" at bounding box center [261, 203] width 265 height 304
drag, startPoint x: 271, startPoint y: 99, endPoint x: 269, endPoint y: 95, distance: 4.1
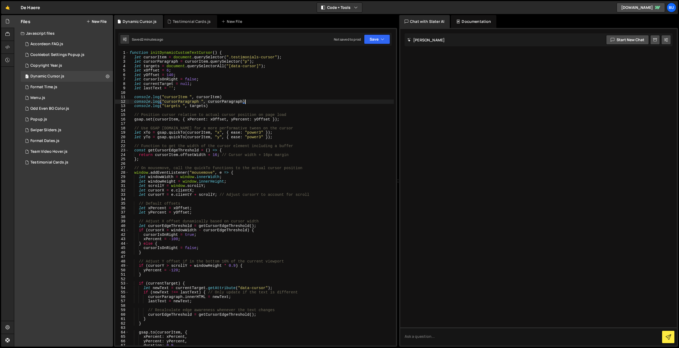
click at [270, 97] on div "function initDynamicCustomTextCursor ( ) { let cursorItem = document . querySel…" at bounding box center [261, 203] width 265 height 304
type textarea "console.log("cursorItem ", cursorItem)"
click at [259, 95] on div "function initDynamicCustomTextCursor ( ) { let cursorItem = document . querySel…" at bounding box center [261, 203] width 265 height 304
click at [191, 153] on div "function initDynamicCustomTextCursor ( ) { let cursorItem = document . querySel…" at bounding box center [261, 203] width 265 height 304
click at [188, 166] on div "function initDynamicCustomTextCursor ( ) { let cursorItem = document . querySel…" at bounding box center [261, 203] width 265 height 304
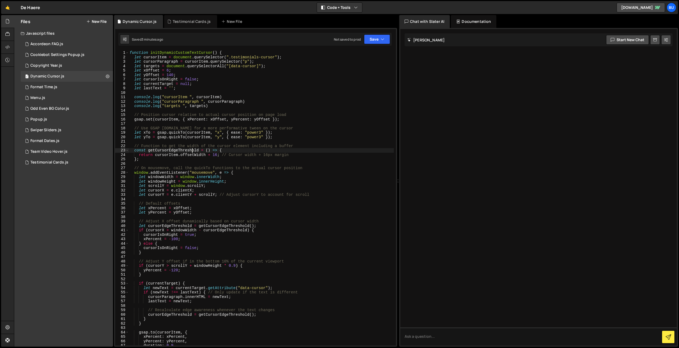
type textarea "// On mousemove, call the quickTo functions to the actual cursor position"
click at [193, 164] on div "function initDynamicCustomTextCursor ( ) { let cursorItem = document . querySel…" at bounding box center [261, 203] width 265 height 304
drag, startPoint x: 185, startPoint y: 184, endPoint x: 188, endPoint y: 181, distance: 4.4
click at [187, 183] on div "function initDynamicCustomTextCursor ( ) { let cursorItem = document . querySel…" at bounding box center [261, 203] width 265 height 304
type textarea "let windowHeight = window.innerHeight; let scrollY = window.scrollY;"
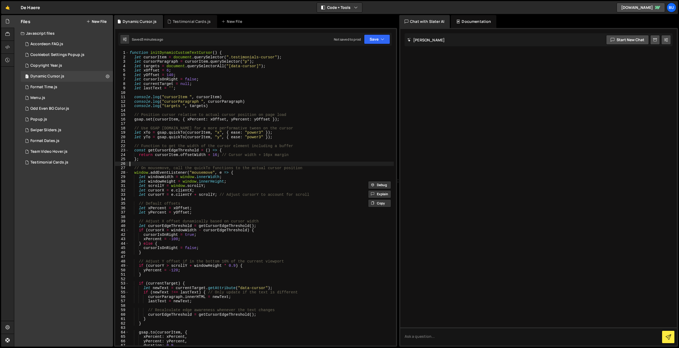
drag, startPoint x: 212, startPoint y: 165, endPoint x: 201, endPoint y: 175, distance: 14.9
click at [212, 165] on div "function initDynamicCustomTextCursor ( ) { let cursorItem = document . querySel…" at bounding box center [261, 203] width 265 height 304
click at [190, 190] on div "function initDynamicCustomTextCursor ( ) { let cursorItem = document . querySel…" at bounding box center [261, 203] width 265 height 304
type textarea "let cursorX = e.clientX;"
click at [189, 215] on div "function initDynamicCustomTextCursor ( ) { let cursorItem = document . querySel…" at bounding box center [261, 203] width 265 height 304
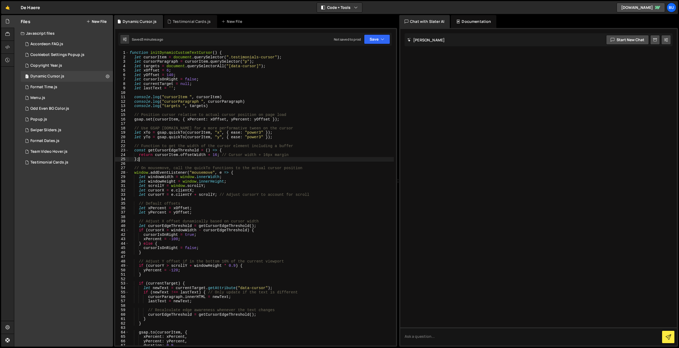
click at [220, 159] on div "function initDynamicCustomTextCursor ( ) { let cursorItem = document . querySel…" at bounding box center [261, 203] width 265 height 304
drag, startPoint x: 192, startPoint y: 211, endPoint x: 207, endPoint y: 155, distance: 57.8
click at [192, 211] on div "function initDynamicCustomTextCursor ( ) { let cursorItem = document . querySel…" at bounding box center [261, 203] width 265 height 304
type textarea "let yPercent = yOffset;"
